Goal: Information Seeking & Learning: Learn about a topic

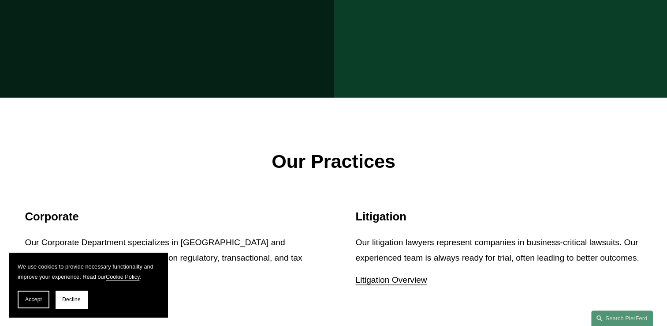
scroll to position [838, 0]
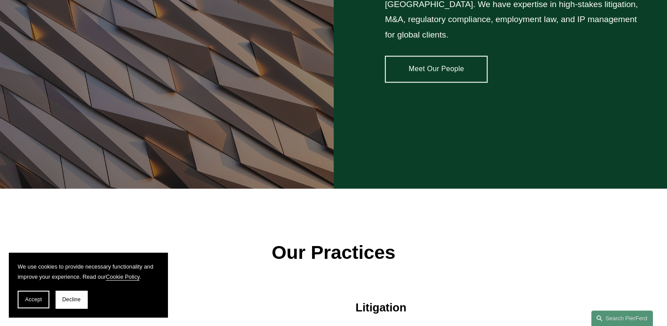
click at [433, 62] on link "Meet Our People" at bounding box center [436, 69] width 103 height 26
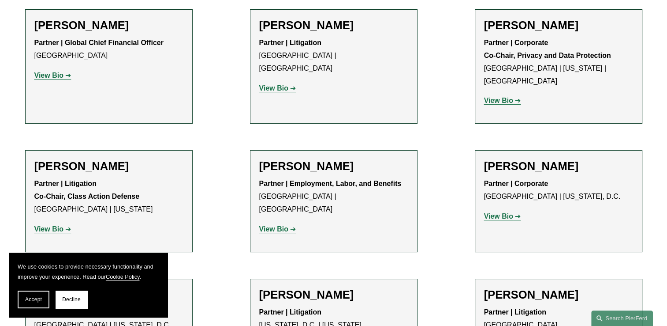
scroll to position [6794, 0]
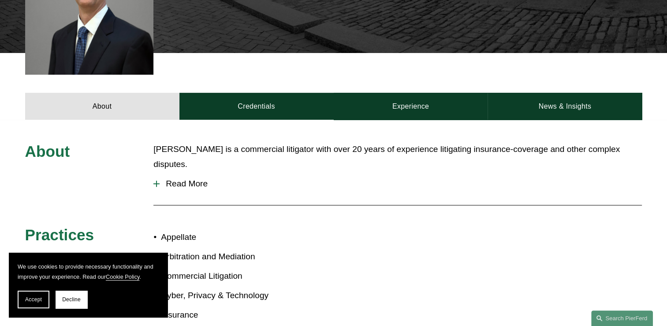
scroll to position [353, 0]
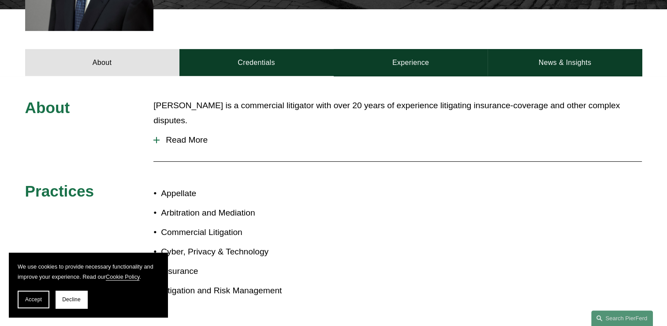
click at [185, 135] on span "Read More" at bounding box center [401, 140] width 483 height 10
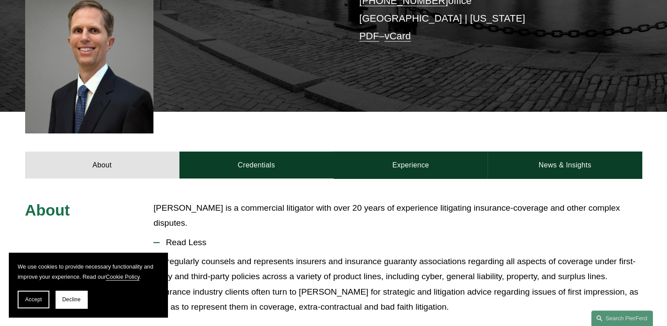
scroll to position [176, 0]
